Goal: Transaction & Acquisition: Purchase product/service

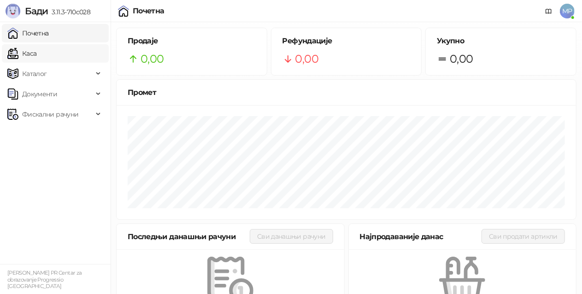
click at [36, 54] on link "Каса" at bounding box center [21, 53] width 29 height 18
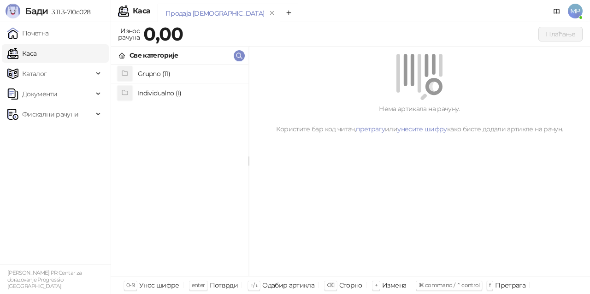
click at [177, 72] on h4 "Grupno (11)" at bounding box center [189, 73] width 103 height 15
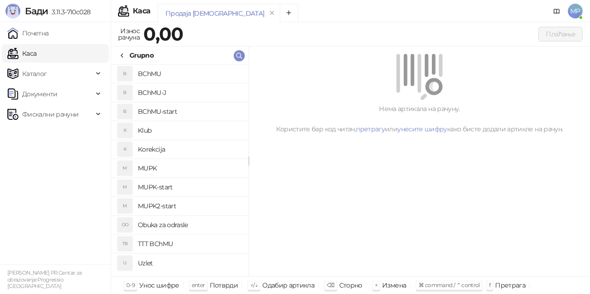
click at [172, 166] on h4 "MUPK" at bounding box center [189, 168] width 103 height 15
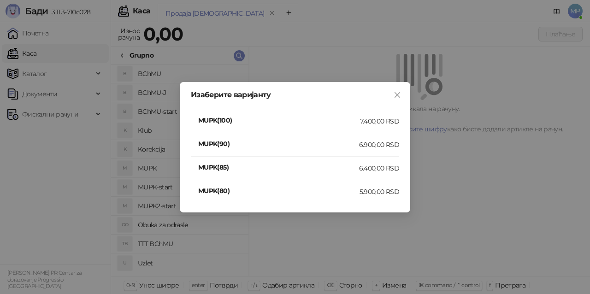
click at [376, 121] on div "7.400,00 RSD" at bounding box center [379, 121] width 39 height 10
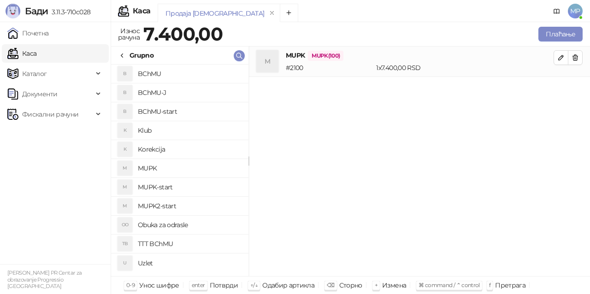
click at [424, 162] on div "M MUPK MUPK(100) # 2100 1 x 7.400,00 RSD 7.400,00 RSD" at bounding box center [419, 162] width 341 height 230
click at [552, 30] on button "Плаћање" at bounding box center [561, 34] width 44 height 15
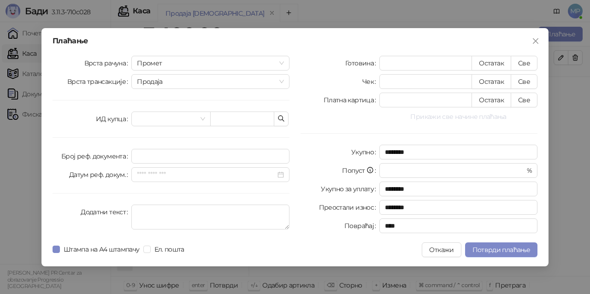
click at [420, 118] on button "Прикажи све начине плаћања" at bounding box center [458, 116] width 158 height 11
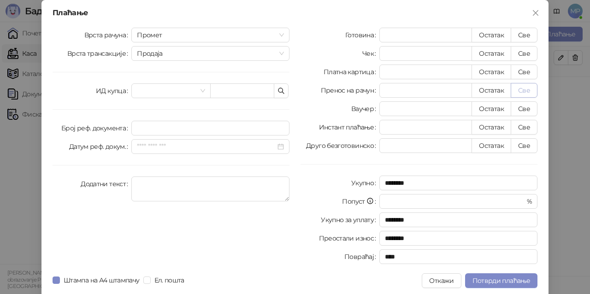
click at [524, 89] on button "Све" at bounding box center [524, 90] width 27 height 15
type input "****"
drag, startPoint x: 481, startPoint y: 277, endPoint x: 570, endPoint y: 281, distance: 88.6
click at [482, 277] on button "Потврди плаћање" at bounding box center [501, 280] width 72 height 15
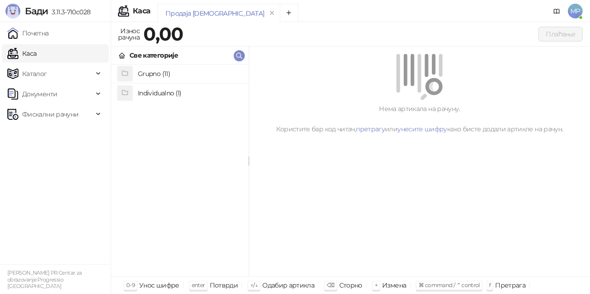
drag, startPoint x: 150, startPoint y: 74, endPoint x: 304, endPoint y: 72, distance: 154.0
click at [151, 74] on h4 "Grupno (11)" at bounding box center [189, 73] width 103 height 15
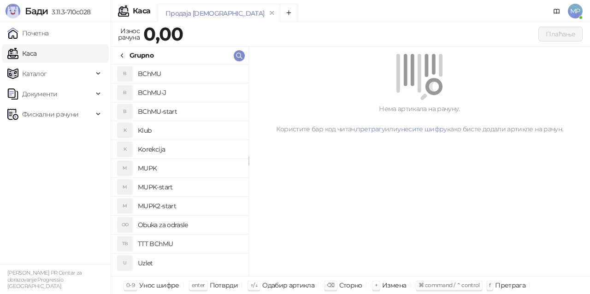
click at [203, 111] on h4 "BChMU-start" at bounding box center [189, 111] width 103 height 15
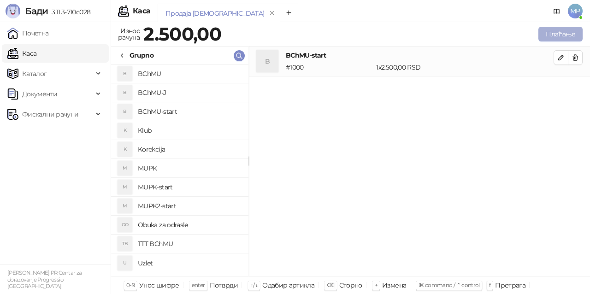
click at [561, 31] on button "Плаћање" at bounding box center [561, 34] width 44 height 15
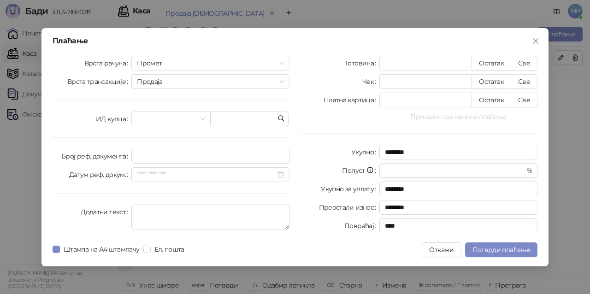
click at [485, 118] on button "Прикажи све начине плаћања" at bounding box center [458, 116] width 158 height 11
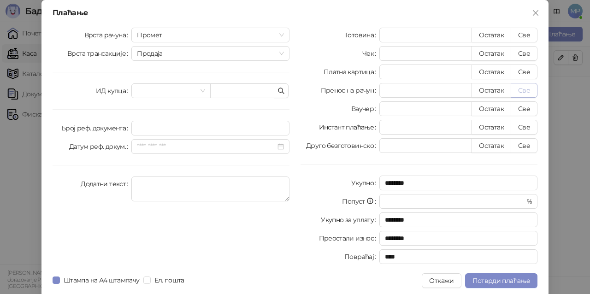
click at [521, 90] on button "Све" at bounding box center [524, 90] width 27 height 15
type input "****"
click at [515, 280] on span "Потврди плаћање" at bounding box center [502, 281] width 58 height 8
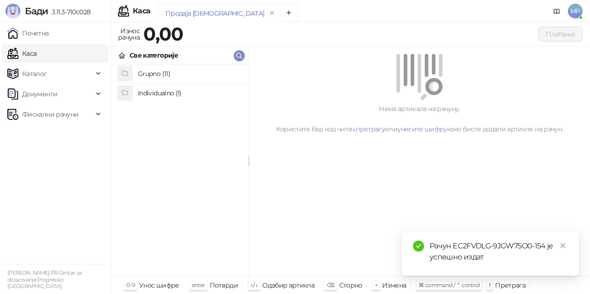
click at [185, 75] on h4 "Grupno (11)" at bounding box center [189, 73] width 103 height 15
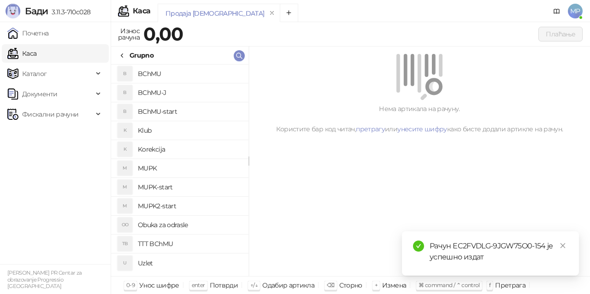
click at [213, 88] on h4 "BChMU-J" at bounding box center [189, 92] width 103 height 15
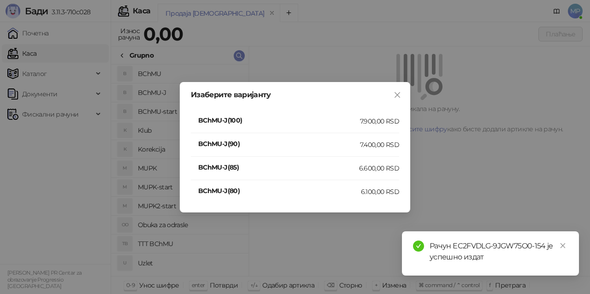
click at [375, 123] on div "7.900,00 RSD" at bounding box center [379, 121] width 39 height 10
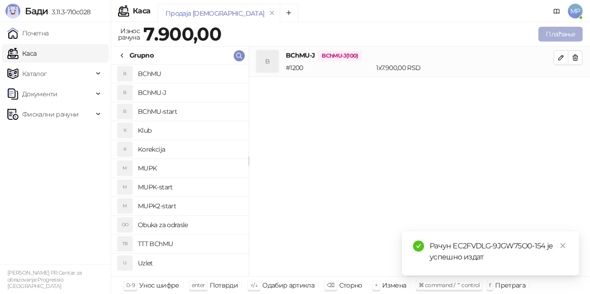
click at [565, 36] on button "Плаћање" at bounding box center [561, 34] width 44 height 15
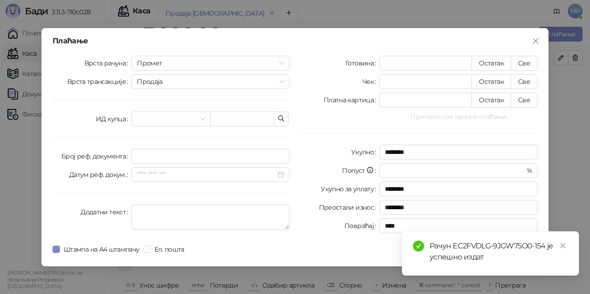
click at [477, 116] on button "Прикажи све начине плаћања" at bounding box center [458, 116] width 158 height 11
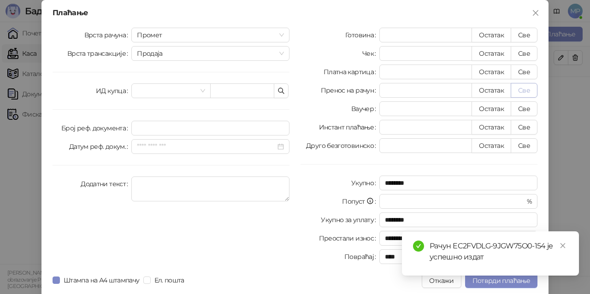
click at [525, 89] on button "Све" at bounding box center [524, 90] width 27 height 15
type input "****"
click at [565, 247] on icon "close" at bounding box center [563, 246] width 6 height 6
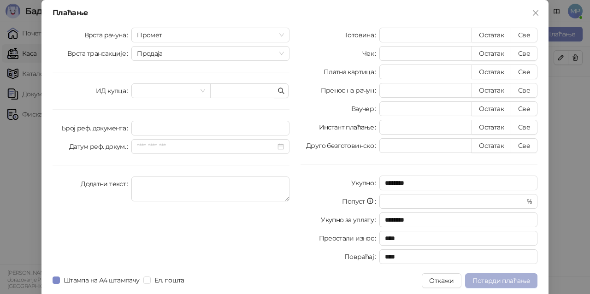
click at [516, 281] on span "Потврди плаћање" at bounding box center [502, 281] width 58 height 8
